Goal: Task Accomplishment & Management: Manage account settings

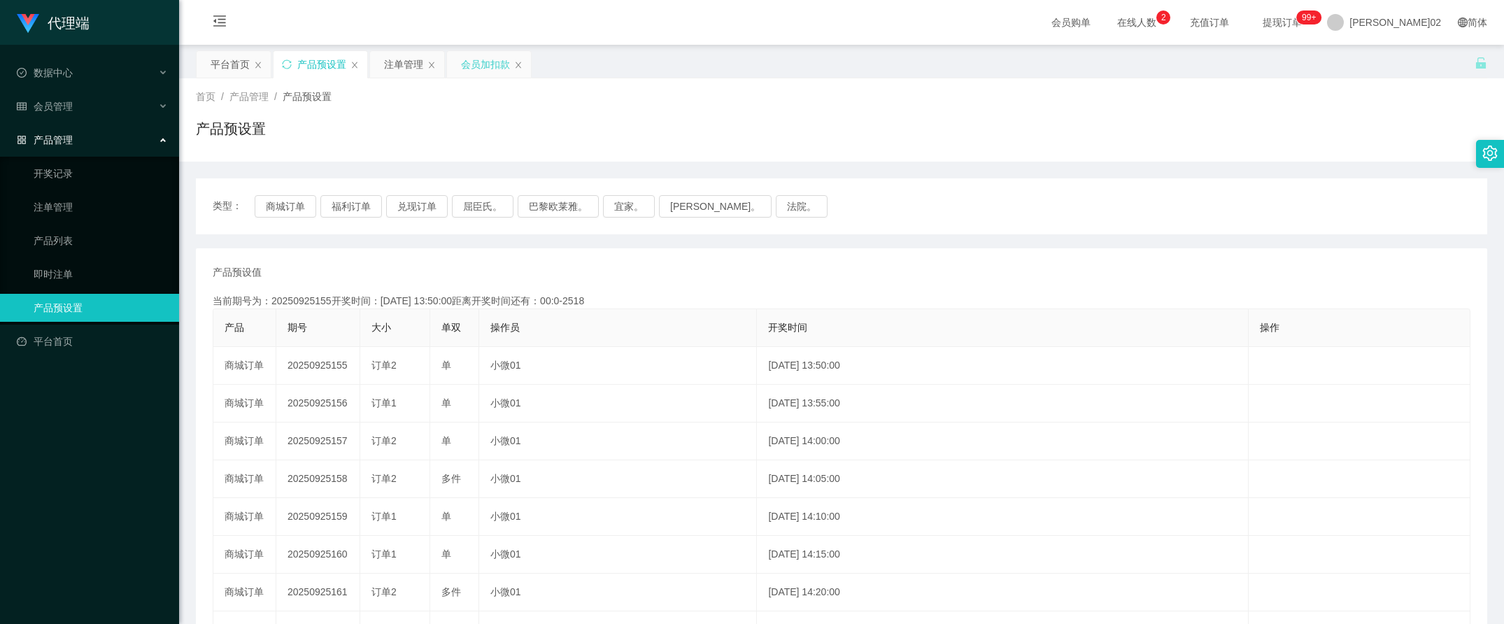
click at [481, 67] on div "会员加扣款" at bounding box center [485, 64] width 49 height 27
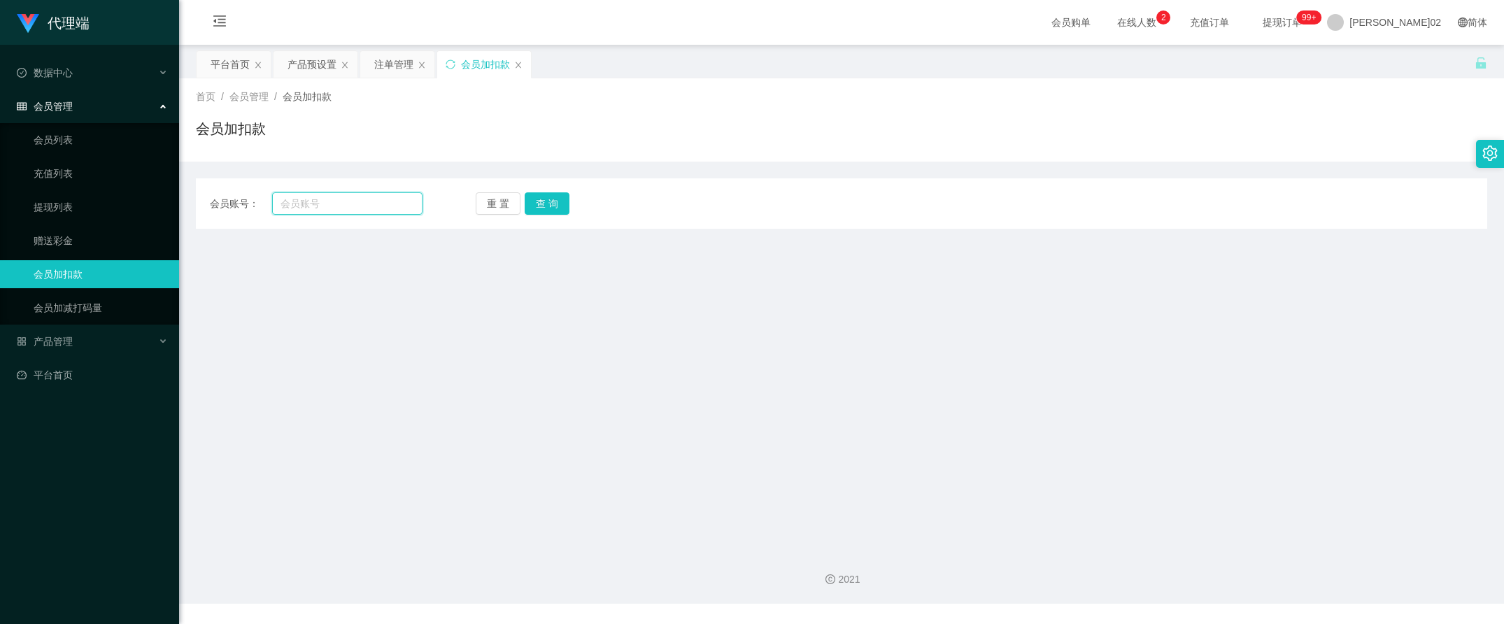
click at [362, 205] on input "text" at bounding box center [347, 203] width 151 height 22
paste input "jing3367"
type input "jing3367"
click at [525, 208] on button "查 询" at bounding box center [547, 203] width 45 height 22
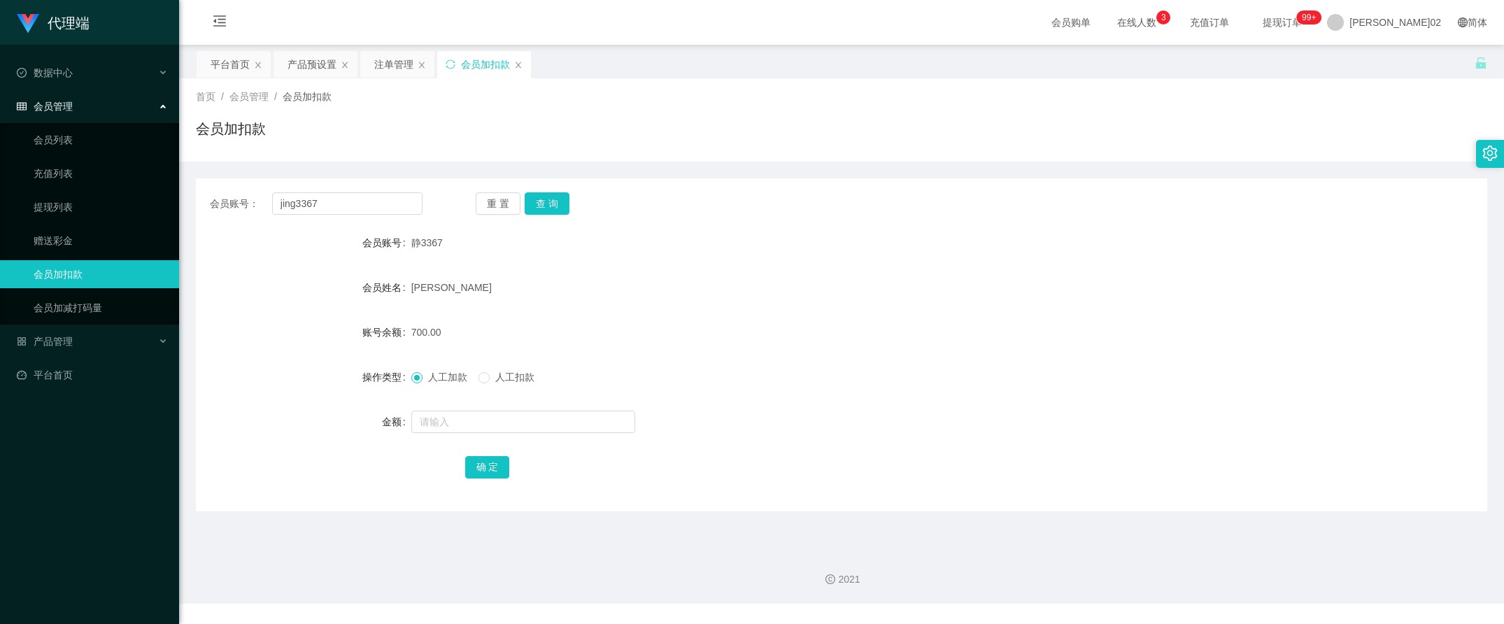
click at [467, 369] on div "人工加款 人工扣款" at bounding box center [787, 377] width 753 height 28
click at [470, 373] on span "人工加款" at bounding box center [447, 376] width 50 height 11
click at [457, 443] on form "会员账号 静3367 会员姓名 [PERSON_NAME] 账号余额 700.00 操作类型 人工加款 人工扣款 金额 确 定" at bounding box center [841, 355] width 1291 height 252
click at [476, 432] on input "text" at bounding box center [523, 422] width 224 height 22
type input "700"
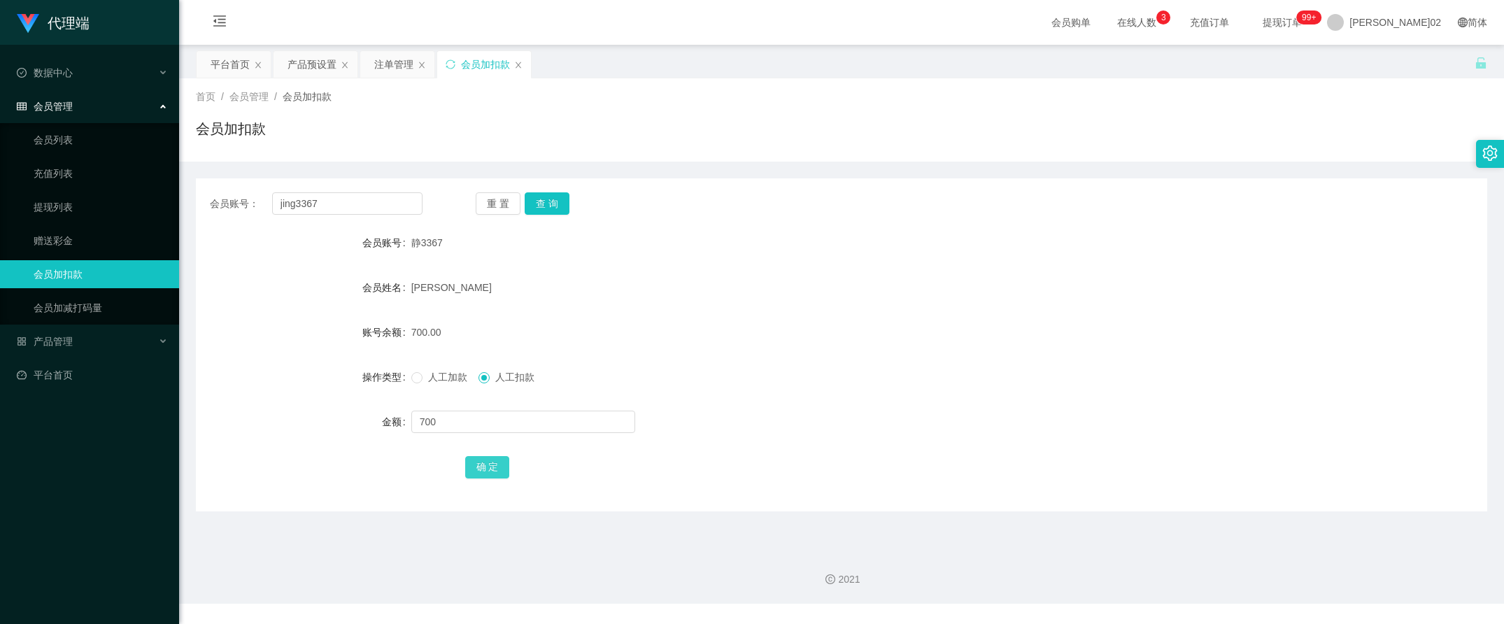
click at [469, 469] on button "确 定" at bounding box center [487, 467] width 45 height 22
drag, startPoint x: 415, startPoint y: 284, endPoint x: 504, endPoint y: 285, distance: 88.8
click at [504, 285] on div "[PERSON_NAME]" at bounding box center [787, 287] width 753 height 28
click at [507, 301] on div "[PERSON_NAME]" at bounding box center [787, 287] width 753 height 28
click at [386, 218] on div "会员账号： jing3367 重 置 查 询 会员账号 静3367 会员姓名 [PERSON_NAME] 账号余额 0.00 操作类型 人工加款 人工扣款 金…" at bounding box center [841, 344] width 1291 height 333
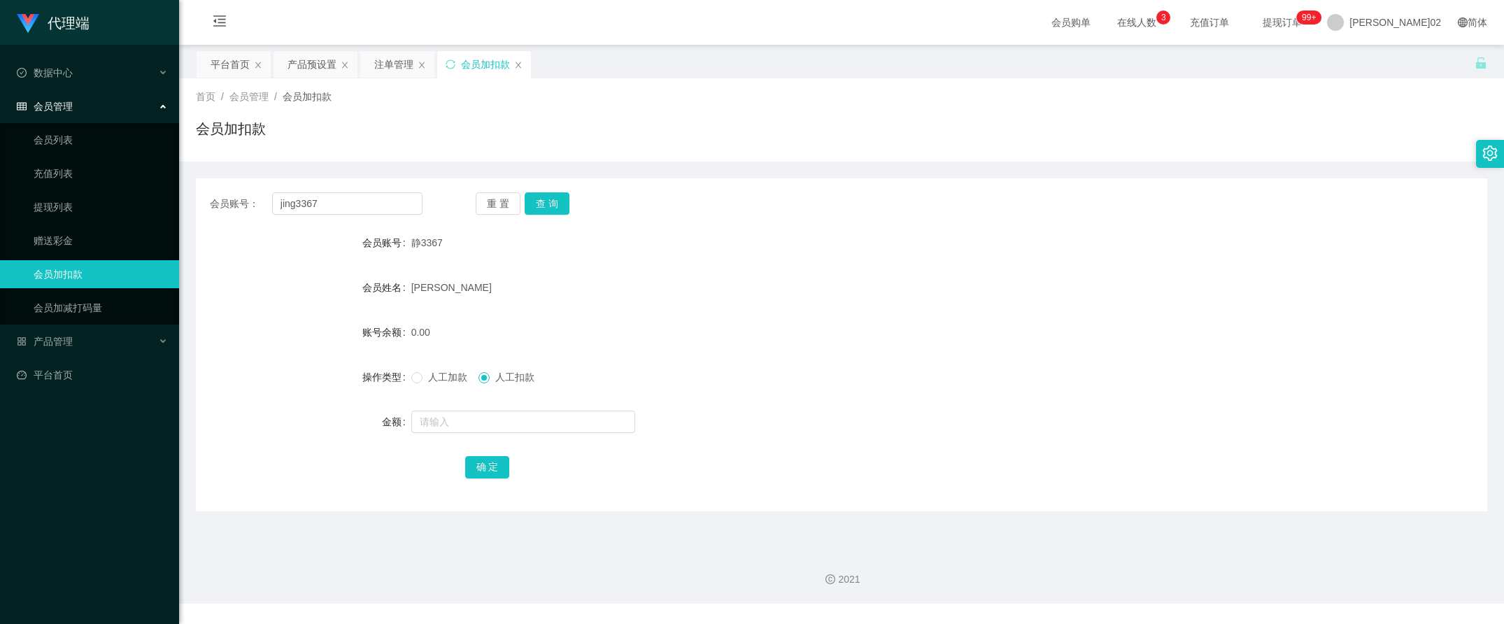
click at [596, 298] on div "[PERSON_NAME]" at bounding box center [787, 287] width 753 height 28
drag, startPoint x: 357, startPoint y: 203, endPoint x: 131, endPoint y: 198, distance: 226.7
click at [131, 198] on section "代理端 数据中心 会员管理 会员列表 充值列表 提现列表 赠送彩金 会员加扣款 会员加减打码量 产品管理 开奖记录 注单管理 产品列表 即时注单 产品预设置 …" at bounding box center [752, 302] width 1504 height 604
